Goal: Information Seeking & Learning: Learn about a topic

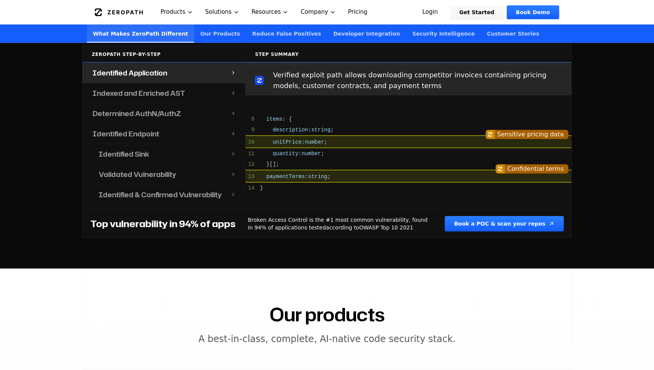
scroll to position [708, 0]
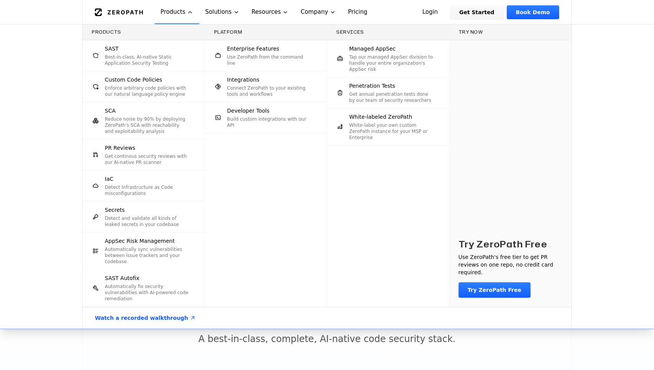
click at [159, 120] on p "Reduce noise by 90% by deploying ZeroPath's SCA with reachability and exploitab…" at bounding box center [147, 125] width 85 height 18
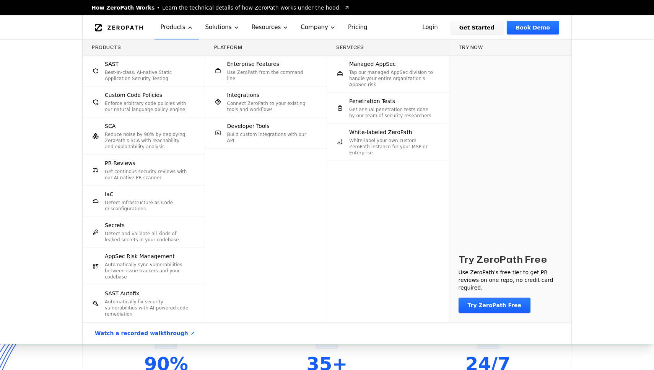
click at [150, 166] on div "PR Reviews Get continous security reviews with our AI-native PR scanner" at bounding box center [147, 169] width 85 height 21
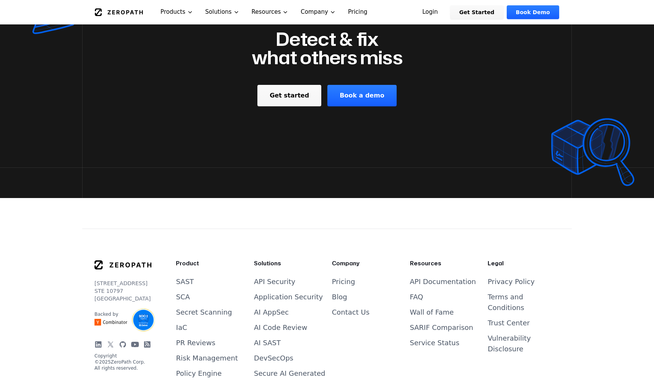
scroll to position [1094, 0]
